Goal: Task Accomplishment & Management: Manage account settings

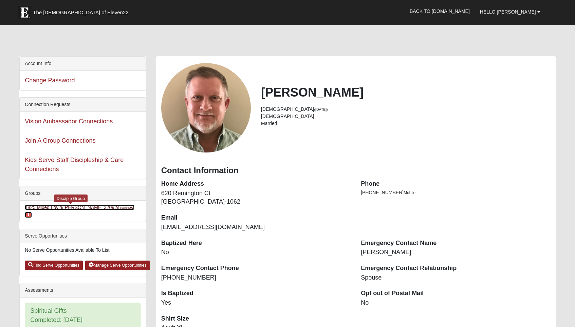
click at [64, 207] on link "1825 Mixed Lovin/[PERSON_NAME] 32092 (Leader ) 1" at bounding box center [79, 211] width 109 height 13
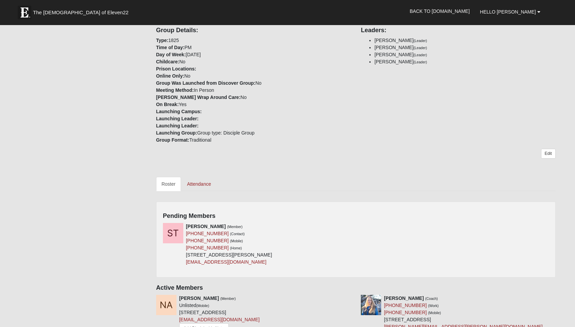
scroll to position [168, 0]
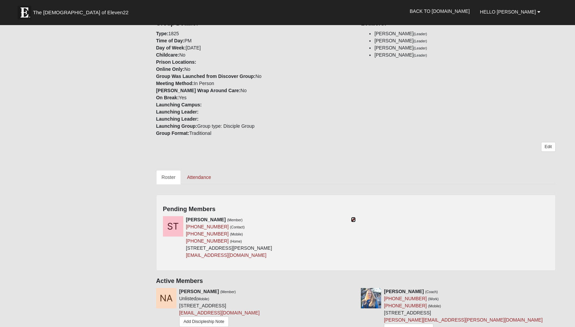
click at [353, 217] on icon at bounding box center [353, 219] width 5 height 5
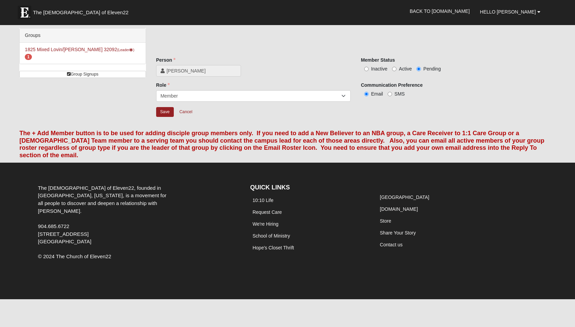
click at [395, 72] on label "Active" at bounding box center [402, 68] width 20 height 7
click at [395, 71] on input "Active" at bounding box center [394, 69] width 4 height 4
radio input "true"
click at [165, 108] on input "Save" at bounding box center [165, 112] width 18 height 10
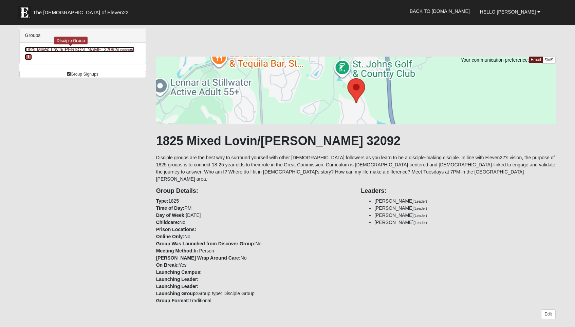
click at [32, 54] on span "1" at bounding box center [28, 57] width 7 height 6
